Goal: Information Seeking & Learning: Find contact information

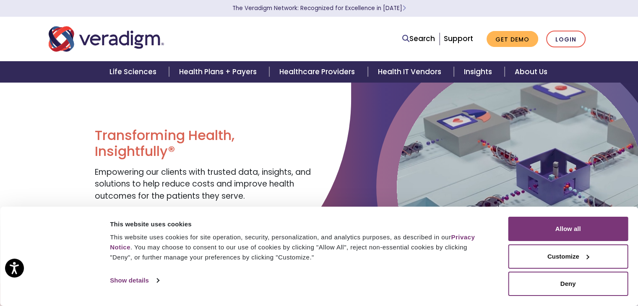
click at [21, 174] on div at bounding box center [175, 195] width 351 height 227
click at [542, 74] on link "About Us" at bounding box center [531, 71] width 53 height 21
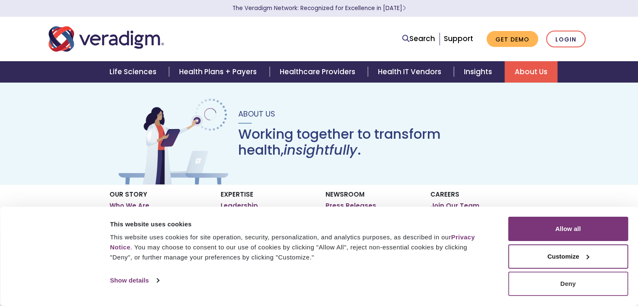
click at [542, 281] on button "Deny" at bounding box center [568, 284] width 120 height 24
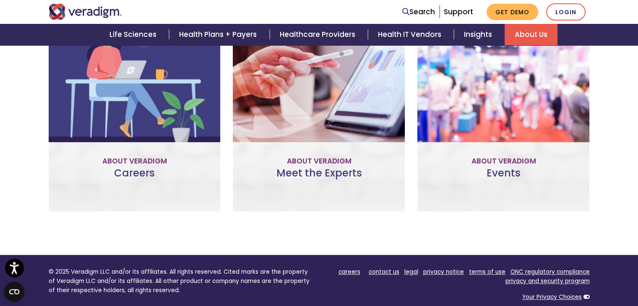
scroll to position [619, 0]
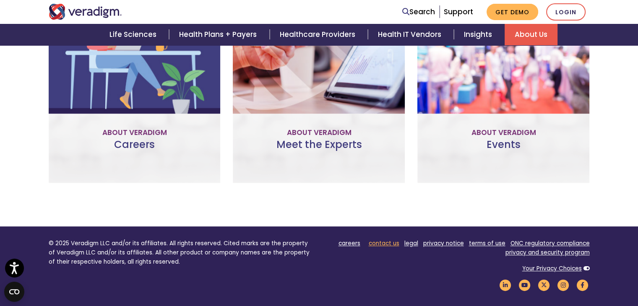
click at [392, 242] on link "contact us" at bounding box center [384, 244] width 31 height 8
